Goal: Task Accomplishment & Management: Manage account settings

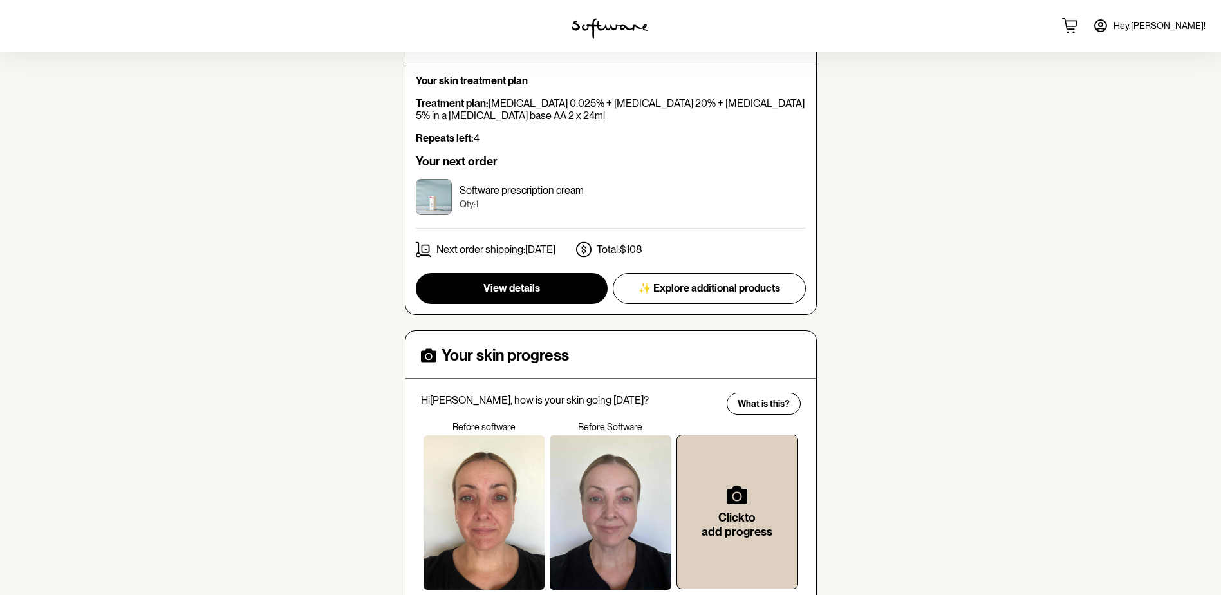
scroll to position [180, 0]
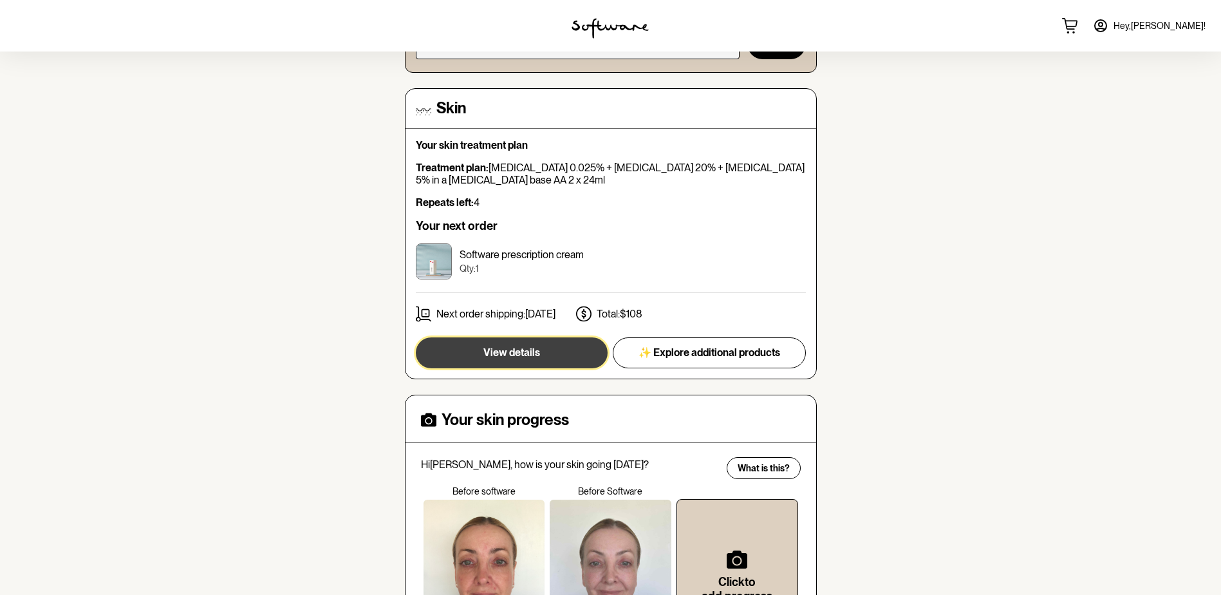
click at [496, 348] on span "View details" at bounding box center [511, 352] width 57 height 12
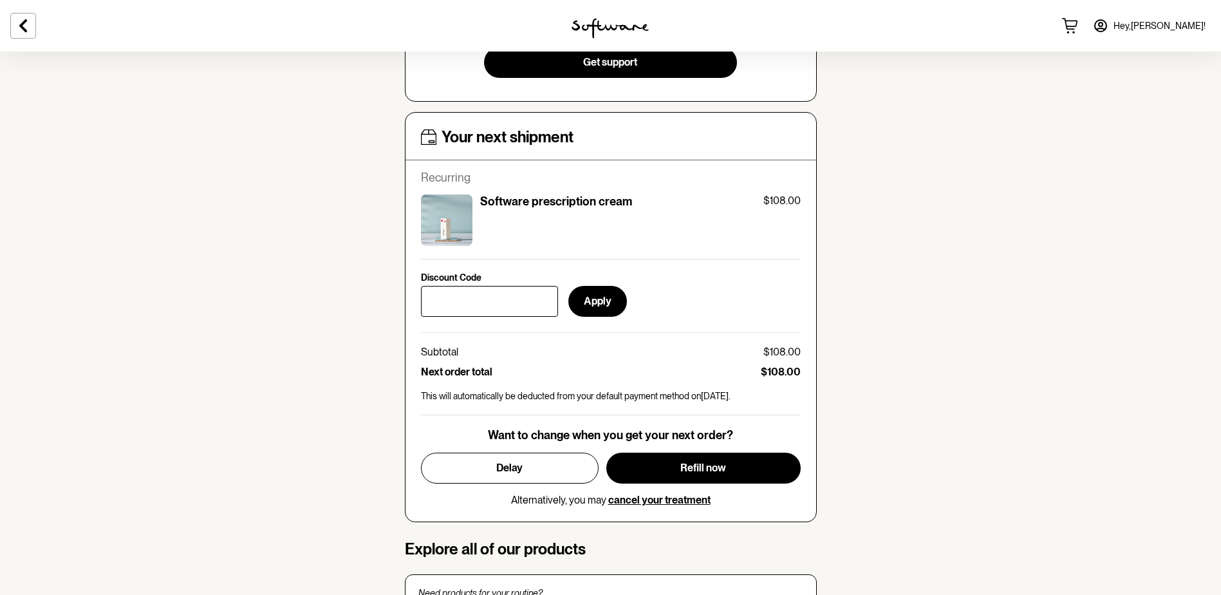
scroll to position [579, 0]
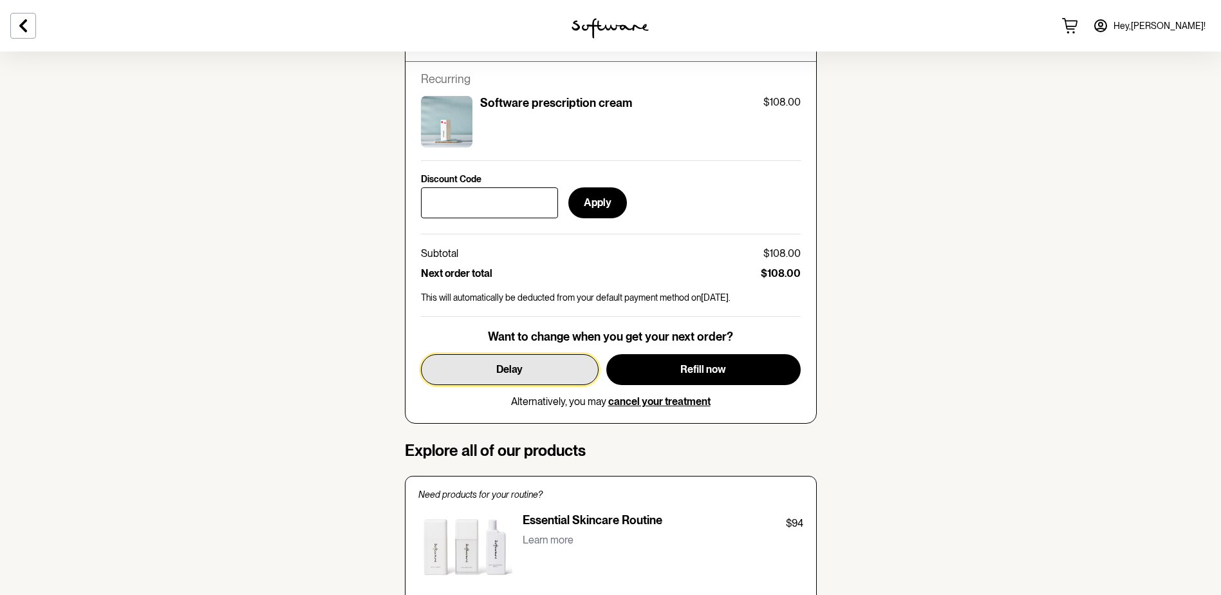
click at [536, 366] on button "Delay" at bounding box center [510, 369] width 178 height 31
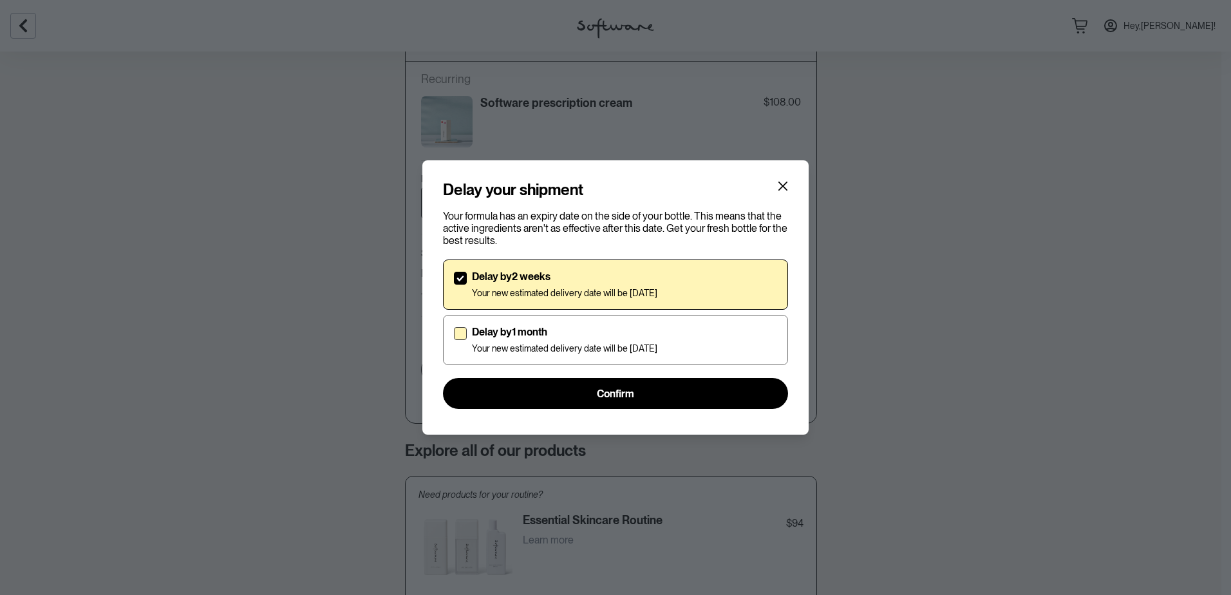
click at [554, 339] on div "Delay by 1 month Your new estimated delivery date will be 31st Oct 2025" at bounding box center [564, 340] width 185 height 28
click at [454, 340] on input "Delay by 1 month Your new estimated delivery date will be 31st Oct 2025" at bounding box center [453, 340] width 1 height 1
checkbox input "true"
checkbox input "false"
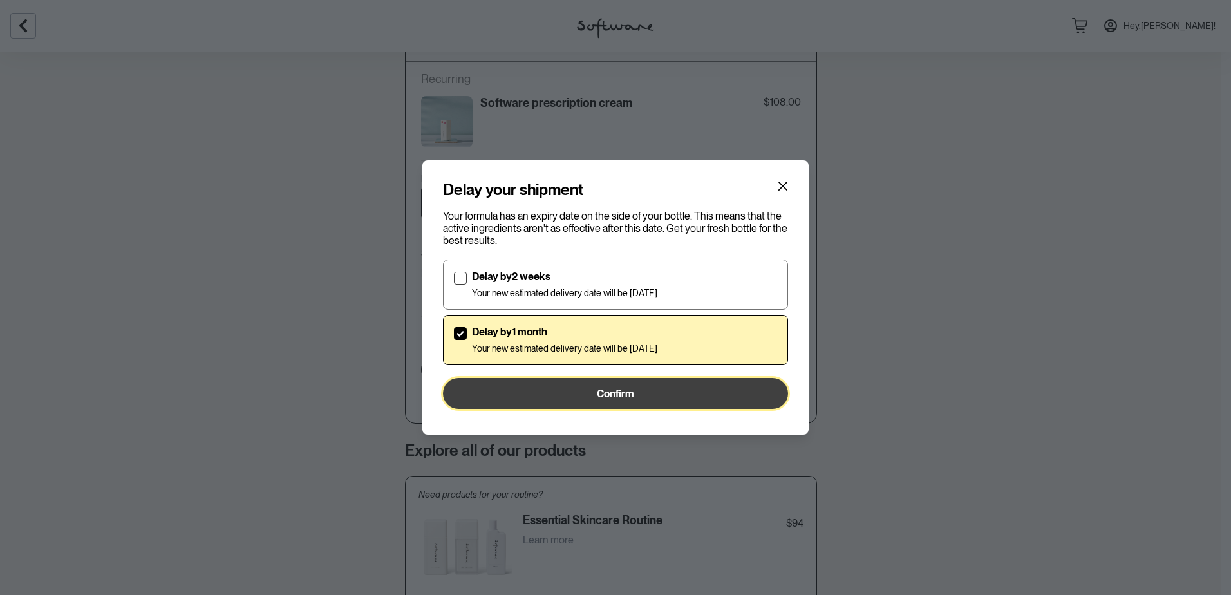
click at [636, 395] on button "Confirm" at bounding box center [615, 393] width 345 height 31
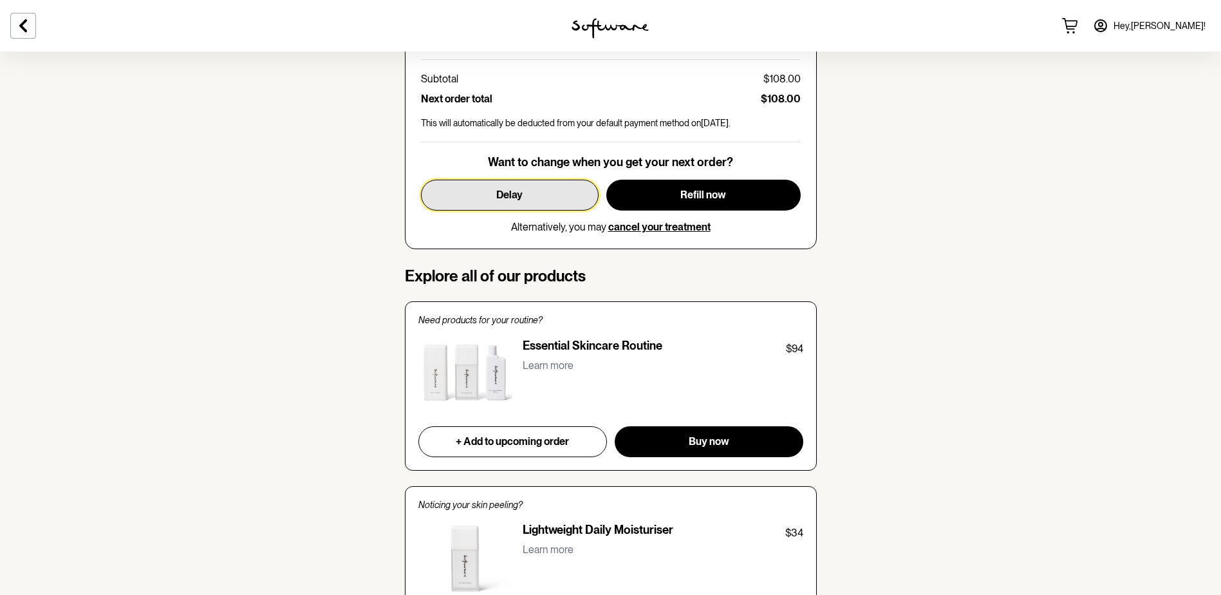
scroll to position [515, 0]
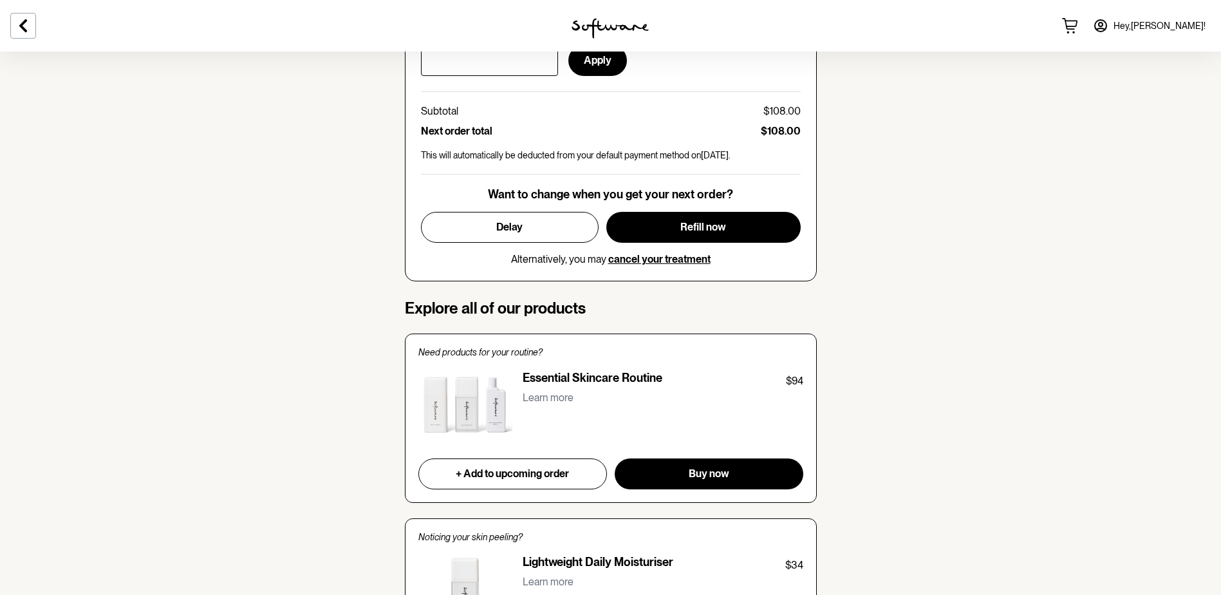
scroll to position [515, 0]
